Goal: Navigation & Orientation: Find specific page/section

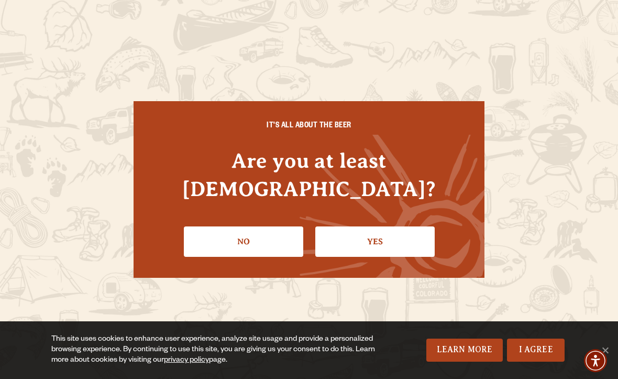
click at [386, 232] on link "Yes" at bounding box center [374, 241] width 119 height 30
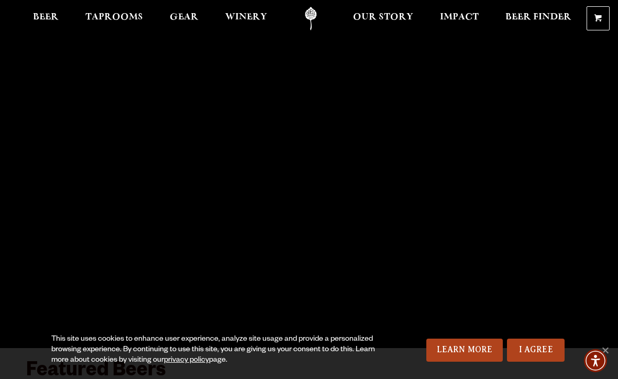
click at [124, 14] on span "Taprooms" at bounding box center [114, 17] width 58 height 8
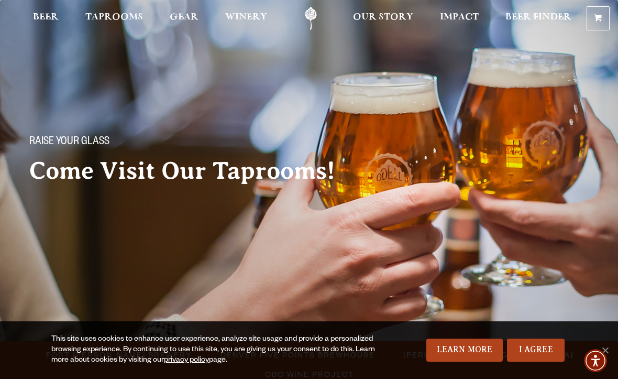
click at [550, 348] on link "I Agree" at bounding box center [536, 350] width 58 height 23
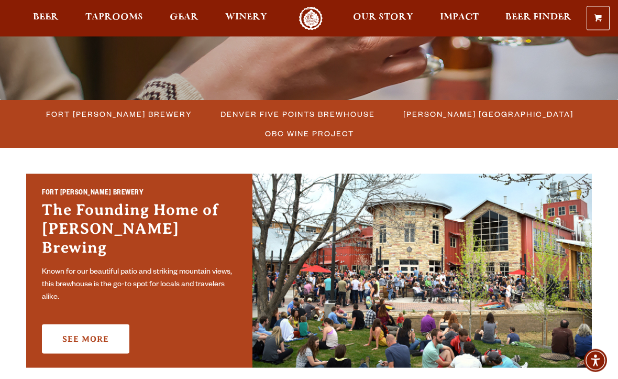
scroll to position [241, 0]
click at [143, 113] on span "Fort [PERSON_NAME] Brewery" at bounding box center [119, 113] width 146 height 15
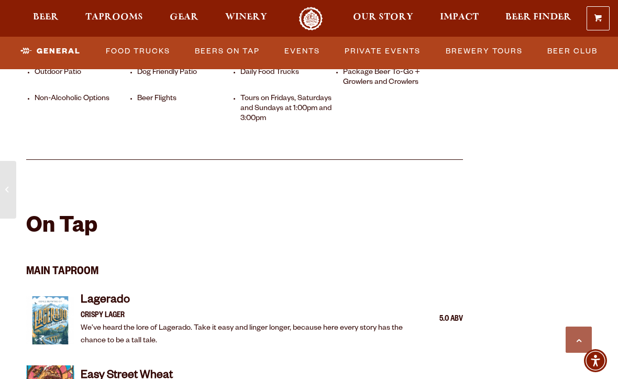
scroll to position [778, 0]
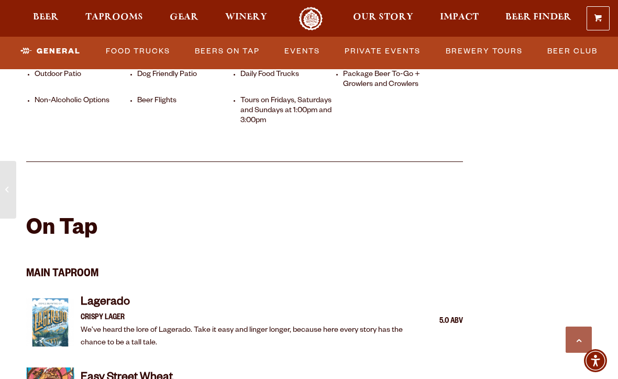
click at [8, 206] on span "Five Points Brewhouse" at bounding box center [8, 190] width 1 height 42
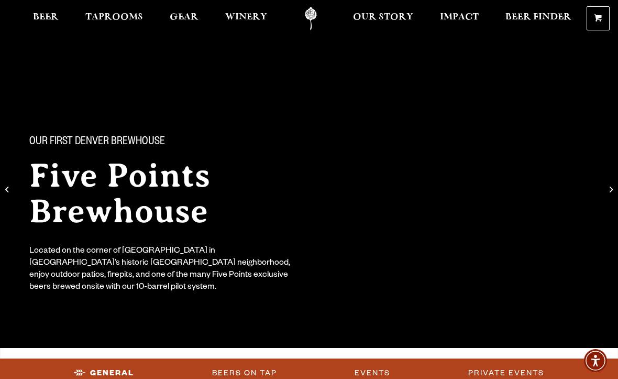
click at [130, 14] on span "Taprooms" at bounding box center [114, 17] width 58 height 8
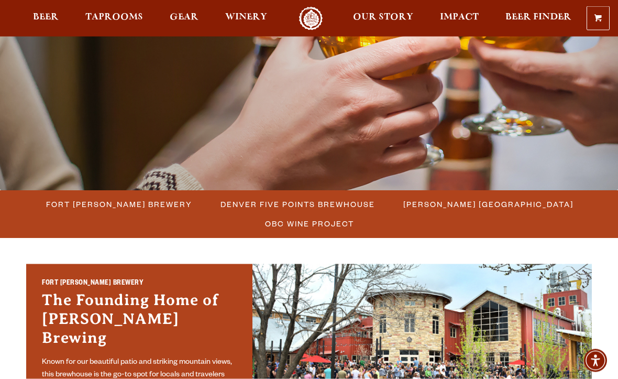
scroll to position [150, 0]
click at [155, 198] on span "Fort [PERSON_NAME] Brewery" at bounding box center [119, 204] width 146 height 15
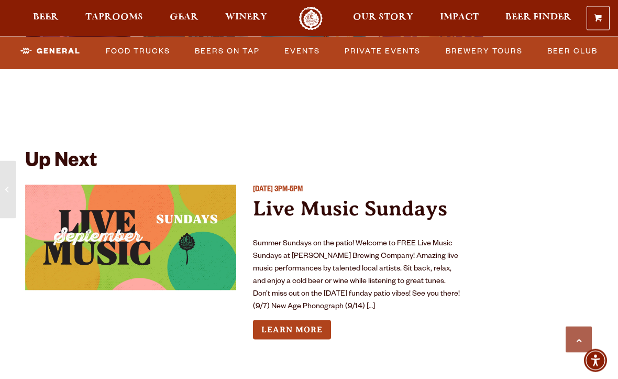
scroll to position [3814, 0]
click at [313, 320] on link "Learn More" at bounding box center [292, 329] width 78 height 19
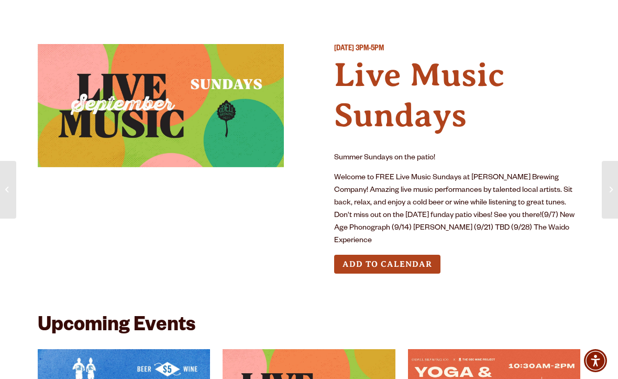
scroll to position [7, 0]
